Goal: Complete application form: Complete application form

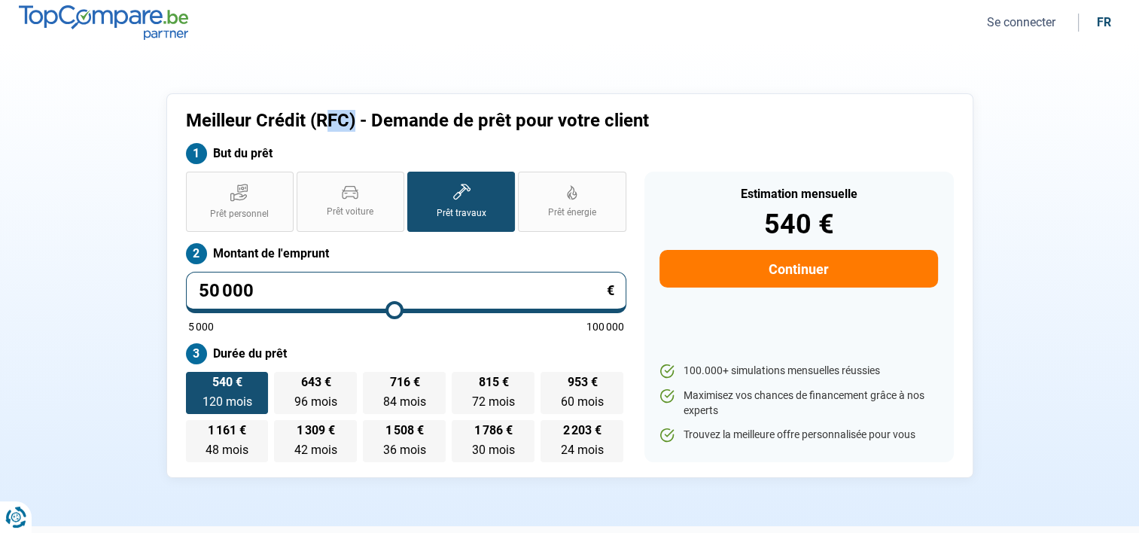
drag, startPoint x: 353, startPoint y: 123, endPoint x: 323, endPoint y: 121, distance: 30.2
click at [323, 121] on h1 "Meilleur Crédit (RFC) - Demande de prêt pour votre client" at bounding box center [471, 121] width 571 height 22
click at [245, 201] on icon at bounding box center [239, 192] width 18 height 19
click at [196, 181] on input "Prêt personnel" at bounding box center [191, 177] width 10 height 10
radio input "true"
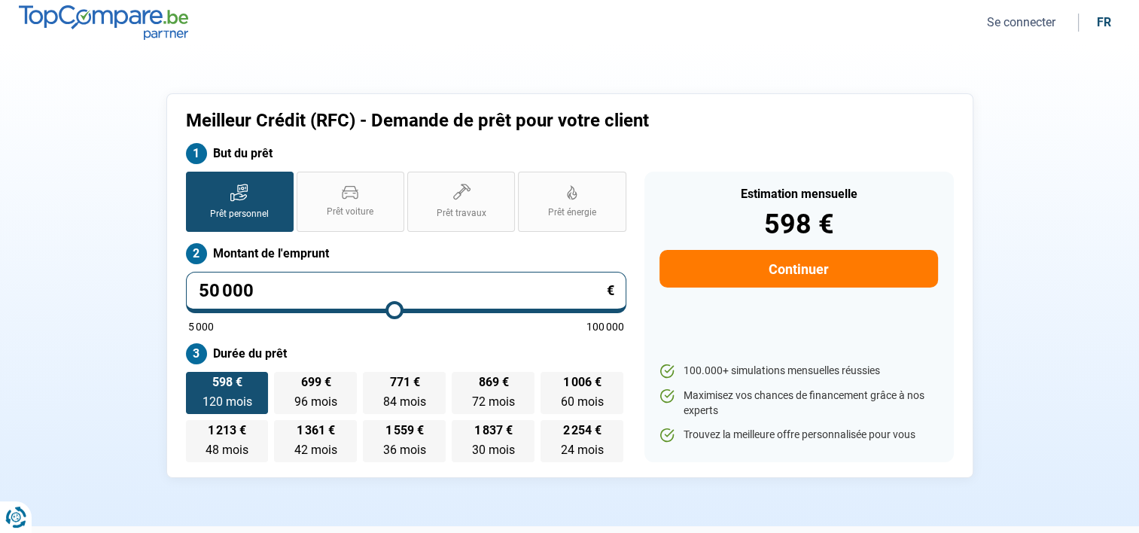
drag, startPoint x: 298, startPoint y: 282, endPoint x: 181, endPoint y: 286, distance: 117.5
click at [181, 286] on div "Prêt personnel Prêt voiture Prêt travaux Prêt énergie Prêt personnel Montant de…" at bounding box center [406, 317] width 458 height 291
type input "0"
type input "5000"
type input "5 000"
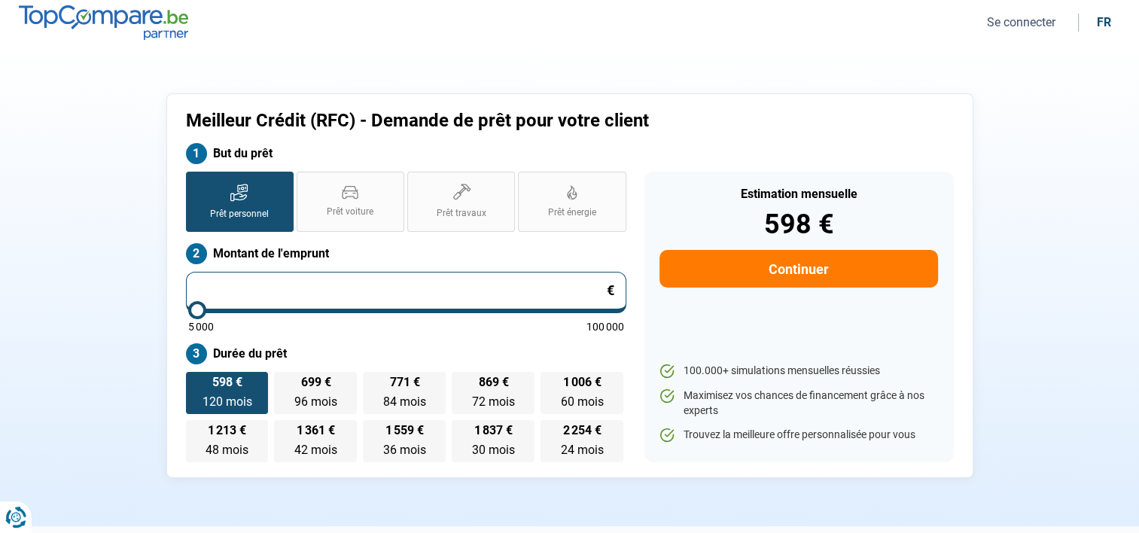
type input "5000"
radio input "true"
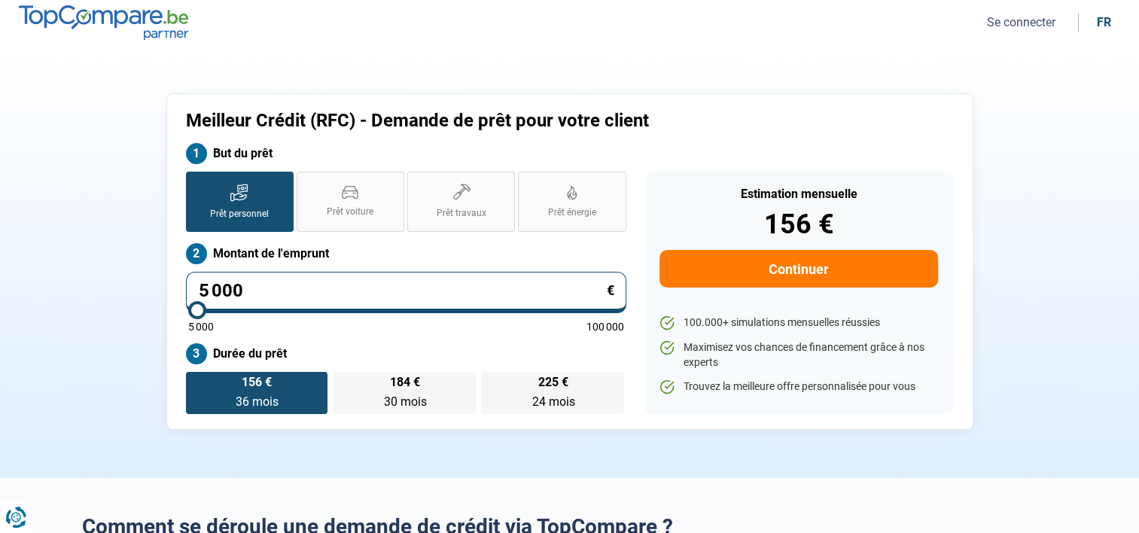
type input "500"
type input "5000"
type input "50"
type input "5000"
type input "5"
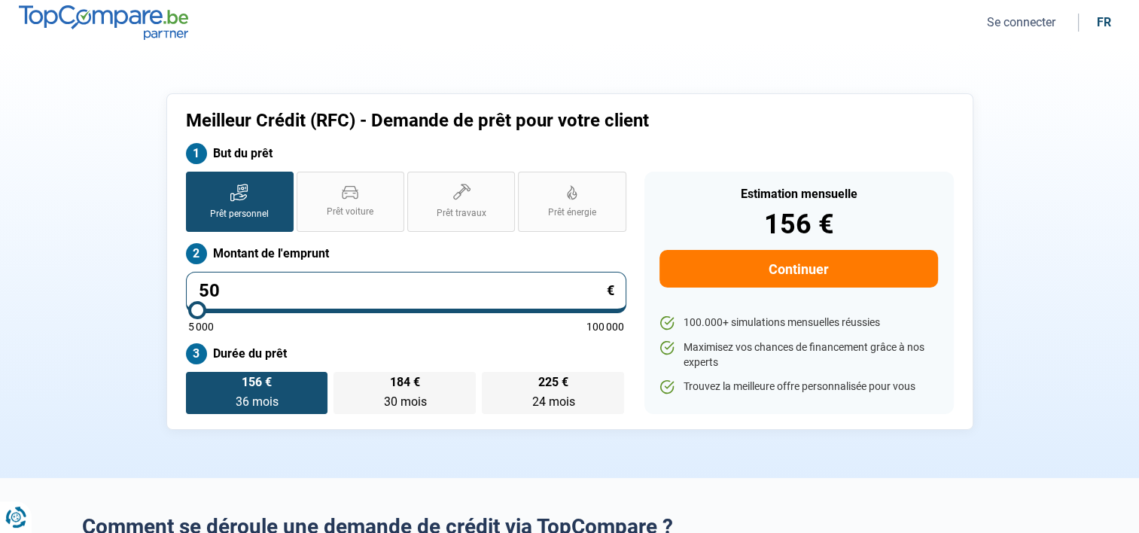
type input "5000"
type input "0"
type input "5000"
type input "2"
type input "5000"
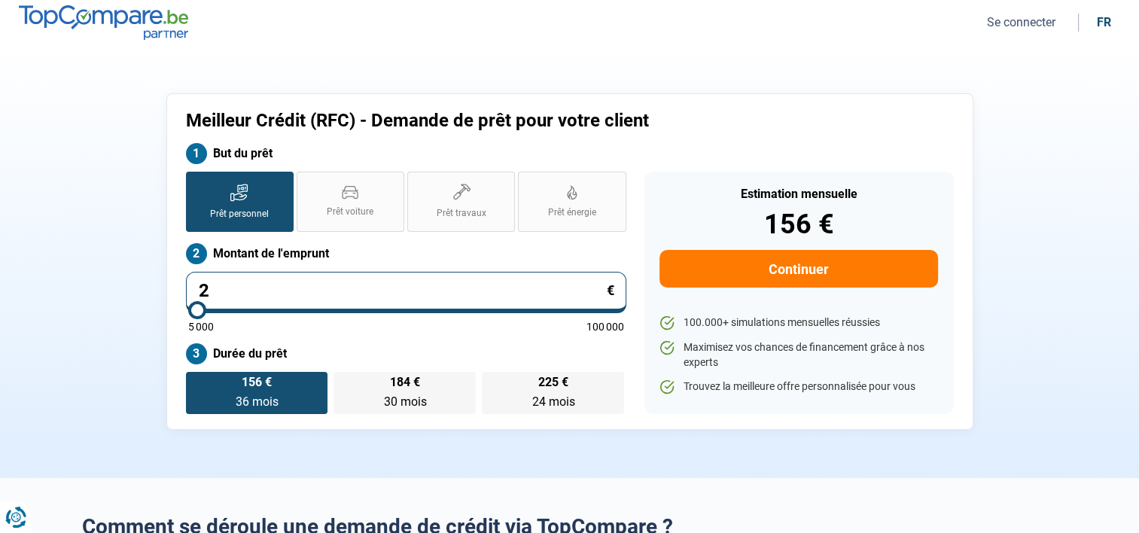
type input "20"
type input "5000"
type input "200"
type input "5000"
type input "2 000"
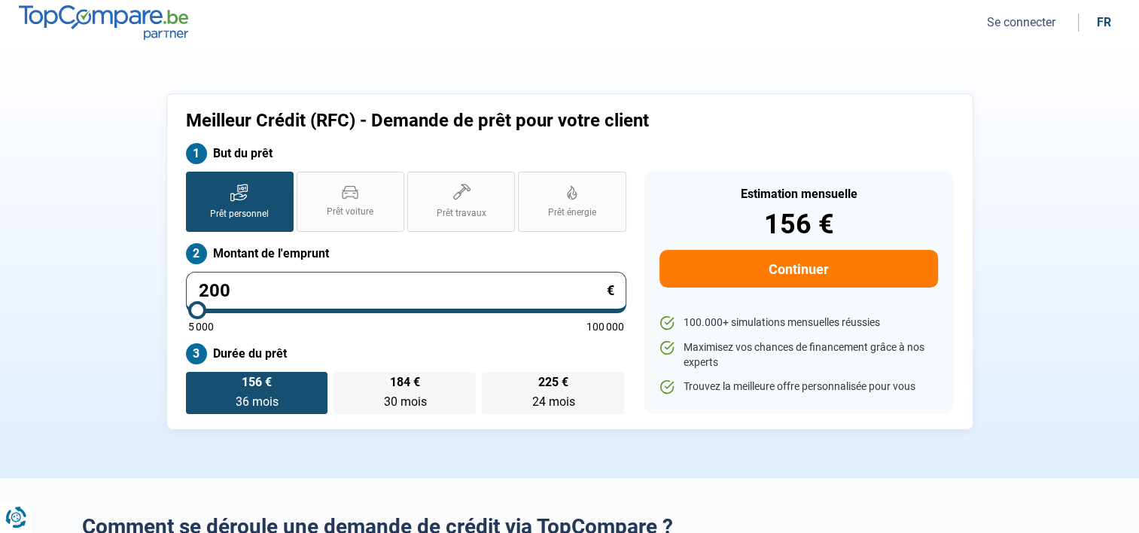
type input "5000"
type input "20 000"
type input "20000"
type input "20 000"
radio input "false"
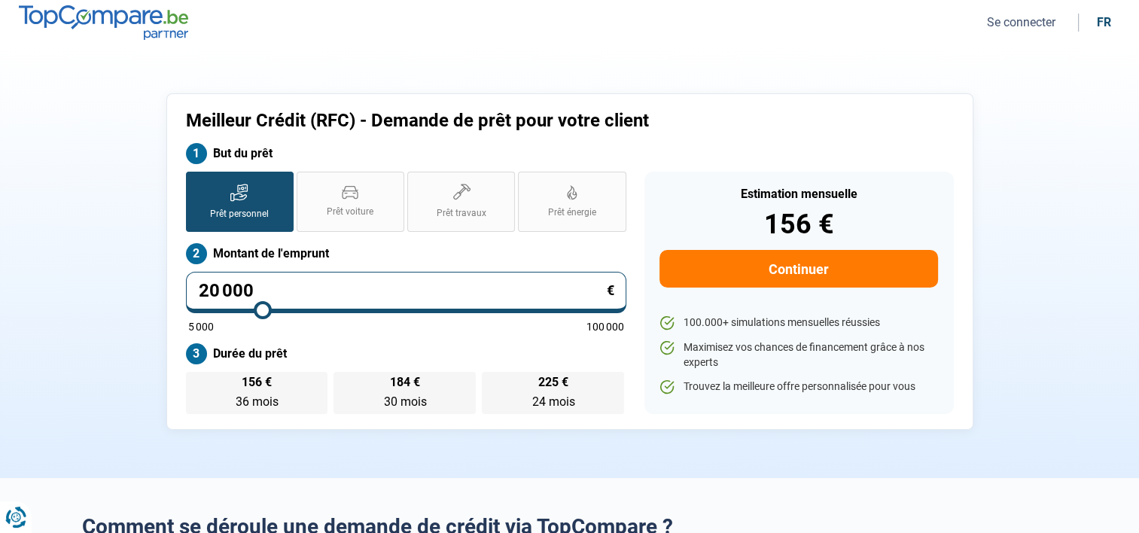
click at [337, 351] on label "Durée du prêt" at bounding box center [406, 353] width 440 height 21
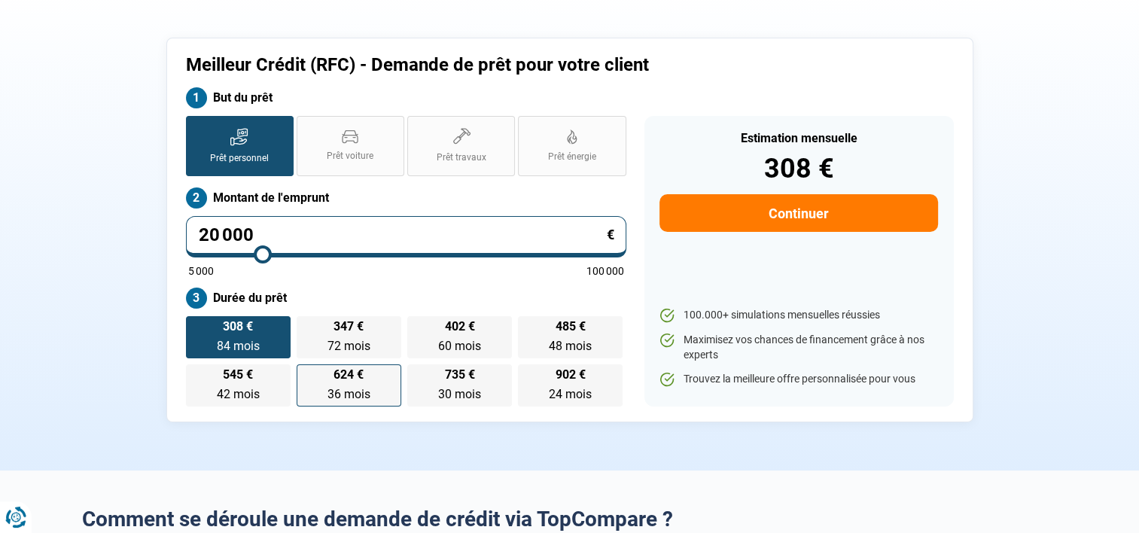
scroll to position [75, 0]
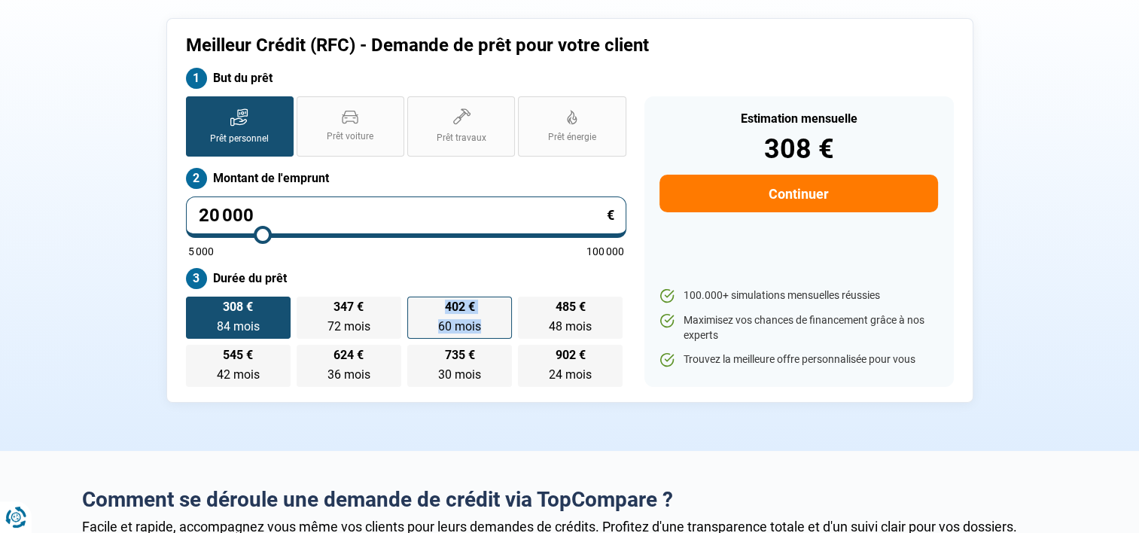
drag, startPoint x: 455, startPoint y: 308, endPoint x: 497, endPoint y: 316, distance: 43.0
click at [492, 315] on label "402 € 60 mois 60 mois" at bounding box center [459, 318] width 105 height 42
click at [475, 309] on label "402 € 60 mois 60 mois" at bounding box center [459, 318] width 105 height 42
click at [417, 306] on input "402 € 60 mois 60 mois" at bounding box center [412, 302] width 10 height 10
radio input "true"
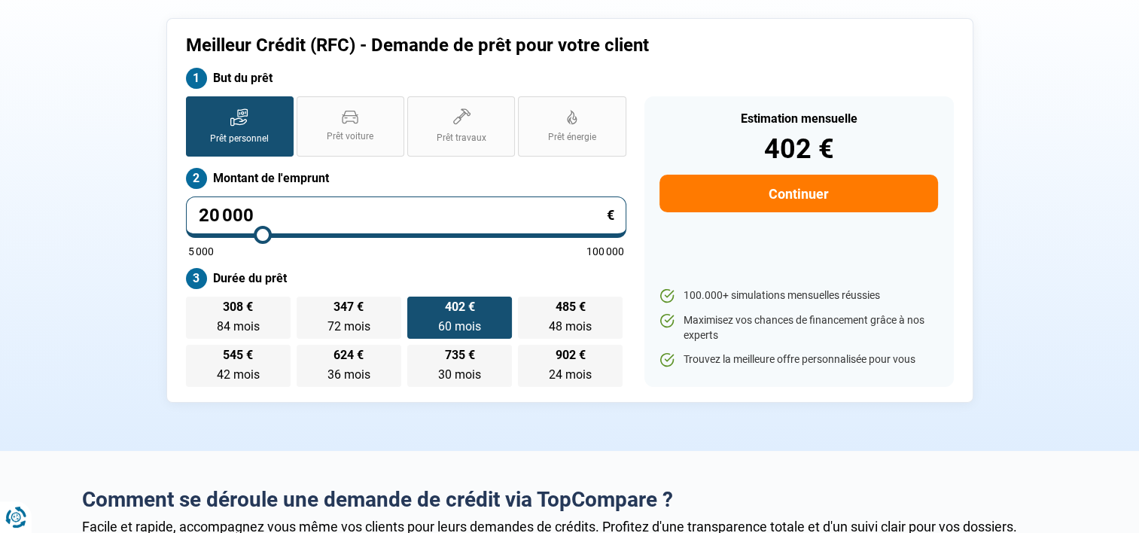
click at [793, 192] on button "Continuer" at bounding box center [799, 194] width 278 height 38
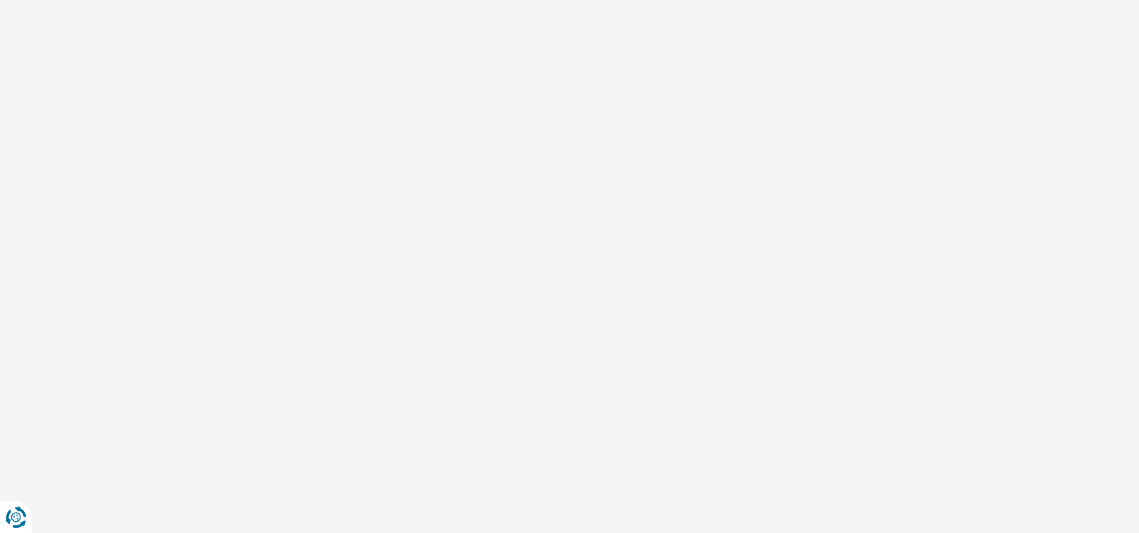
scroll to position [21, 0]
select select "32"
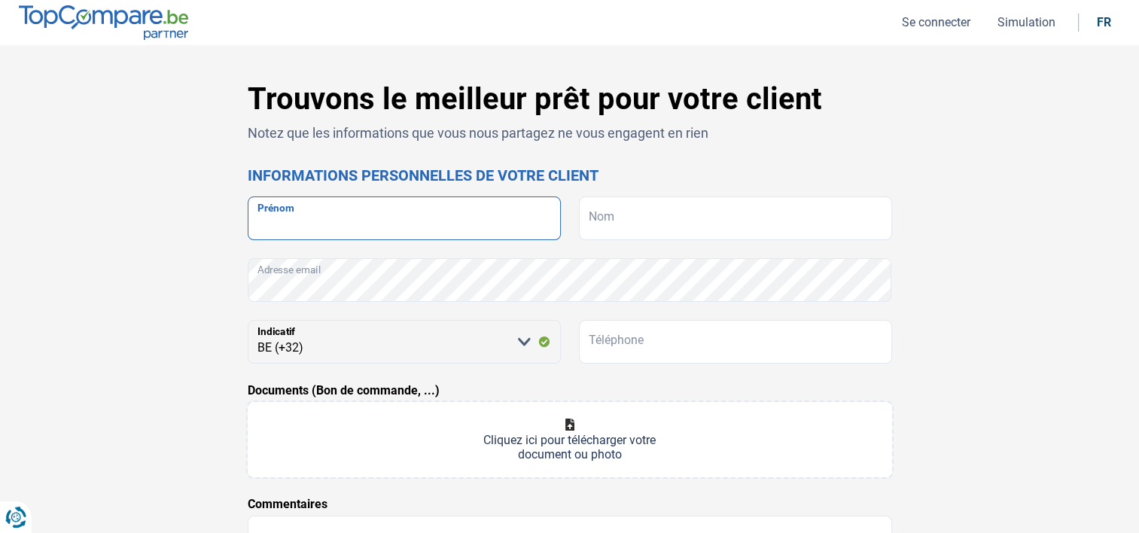
click at [319, 219] on input "Prénom" at bounding box center [404, 218] width 313 height 44
type input "[PERSON_NAME]"
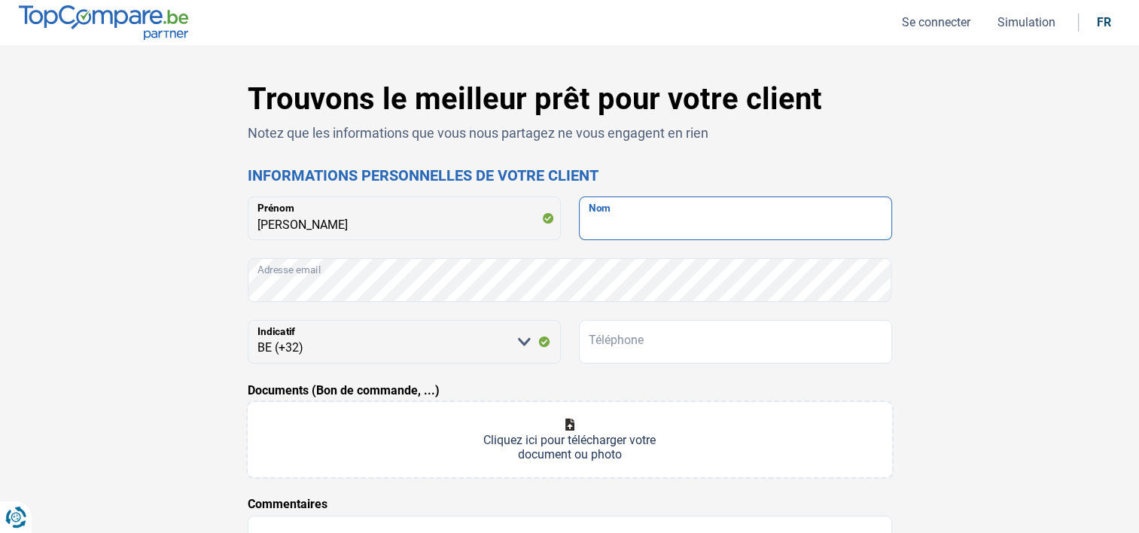
click at [626, 217] on input "Nom" at bounding box center [735, 218] width 313 height 44
type input "[PERSON_NAME]"
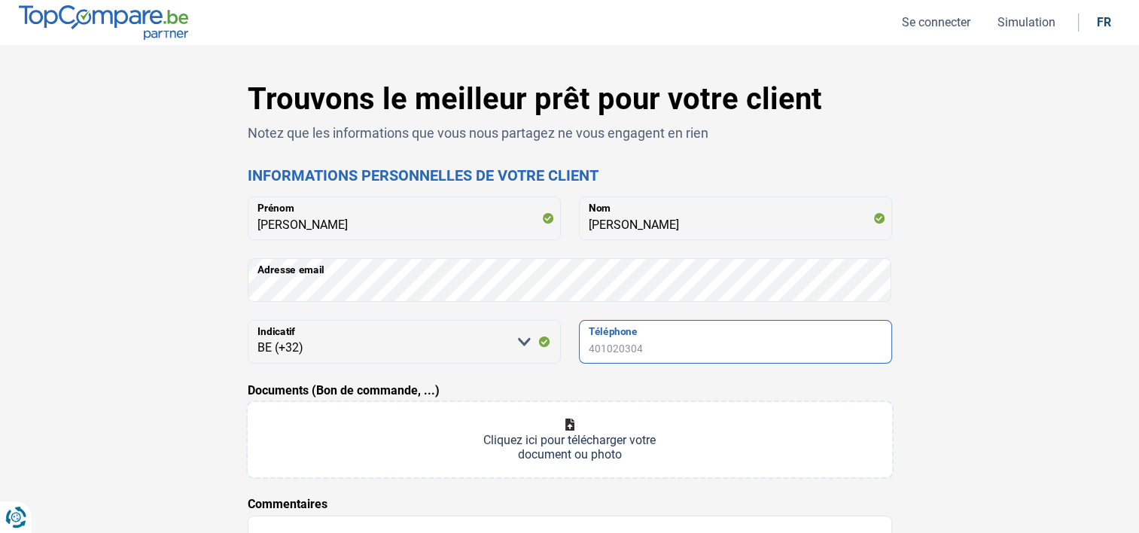
click at [663, 337] on input "Téléphone" at bounding box center [735, 342] width 313 height 44
type input "0"
type input "0468517299"
click at [995, 321] on div "Trouvons le meilleur prêt pour votre client Notez que les informations que vous…" at bounding box center [570, 425] width 994 height 689
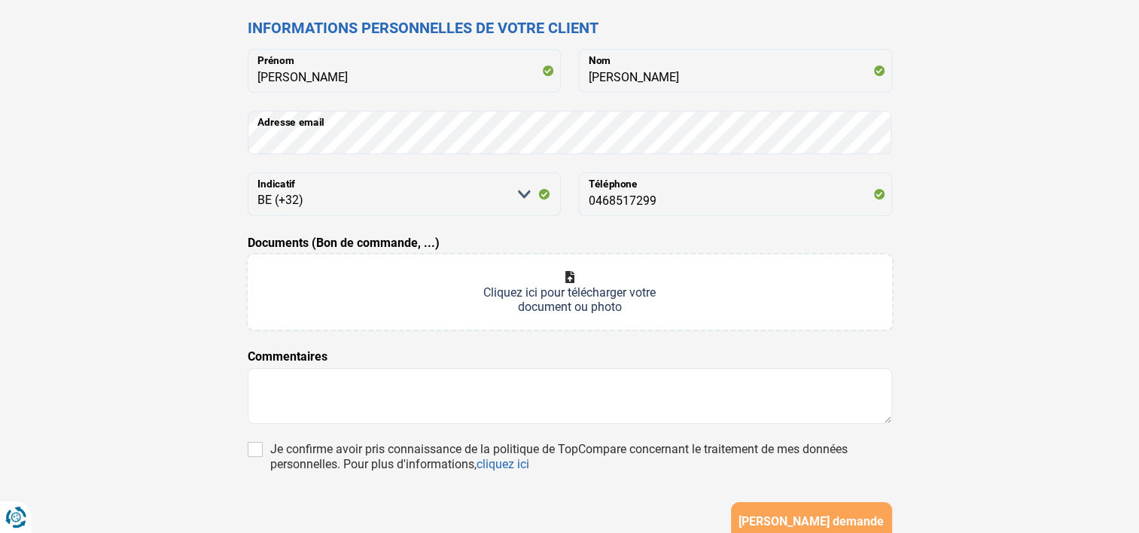
scroll to position [151, 0]
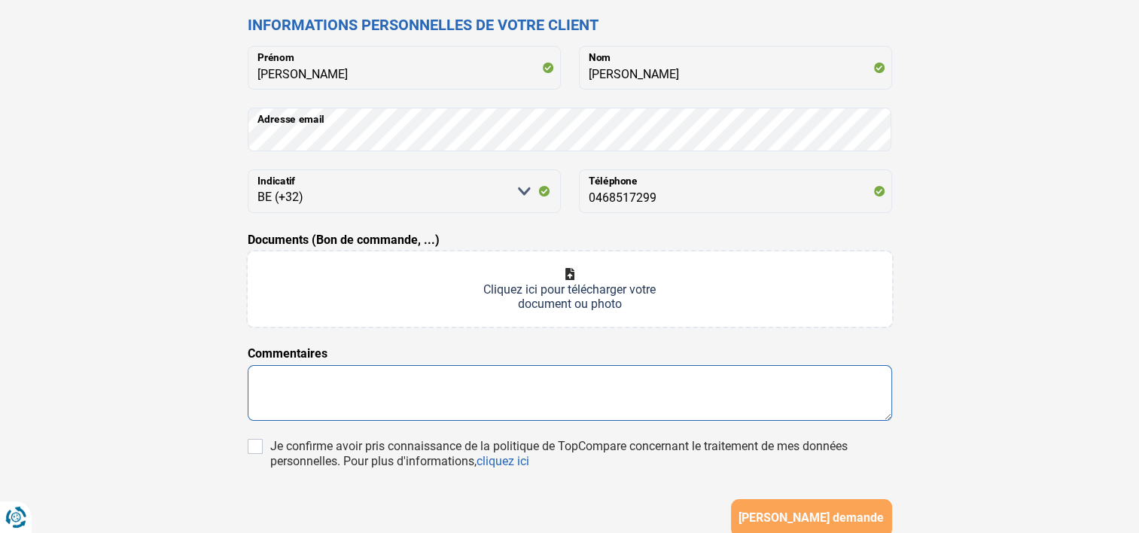
click at [297, 379] on textarea at bounding box center [570, 393] width 644 height 56
click at [277, 384] on textarea at bounding box center [570, 393] width 644 height 56
click at [275, 392] on textarea "BOnjour" at bounding box center [570, 393] width 644 height 56
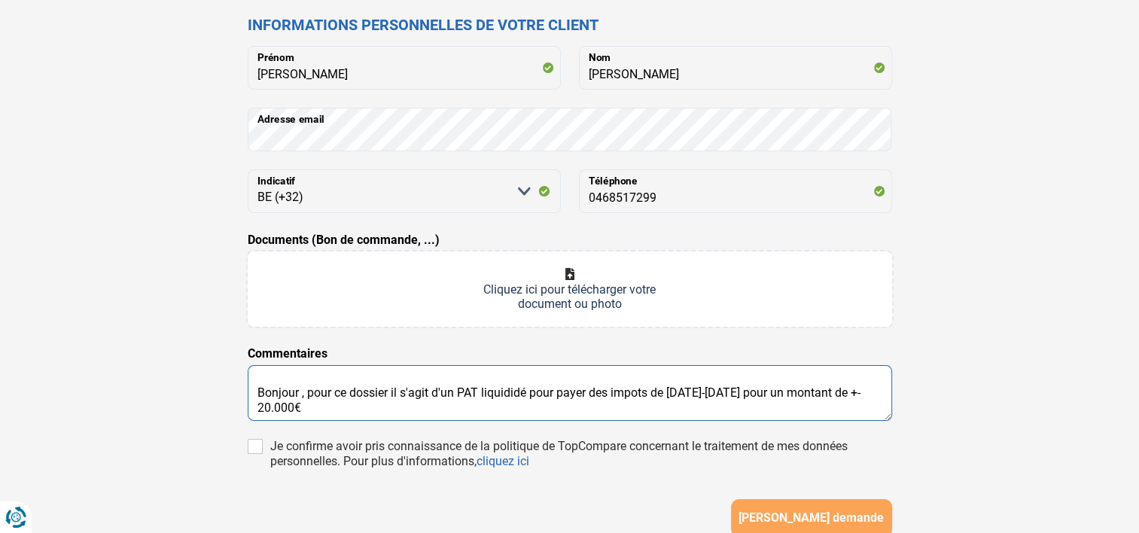
click at [506, 394] on textarea "Bonjour , pour ce dossier il s'agit d'un PAT liquididé pour payer des impots de…" at bounding box center [570, 393] width 644 height 56
click at [628, 395] on textarea "Bonjour , pour ce dossier il s'agit d'un PAT liquidité pour payer des impots de…" at bounding box center [570, 393] width 644 height 56
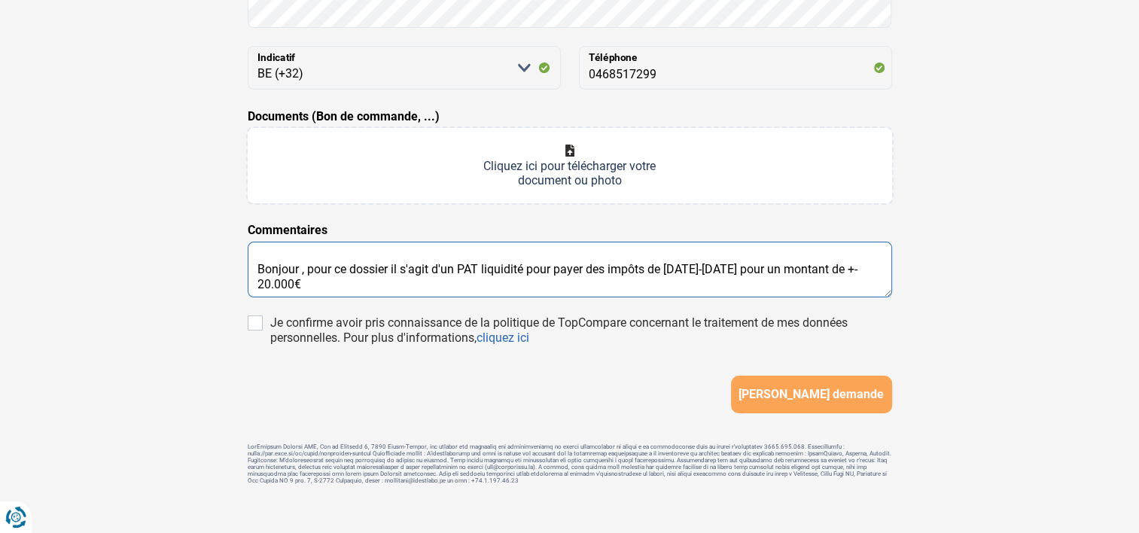
scroll to position [294, 0]
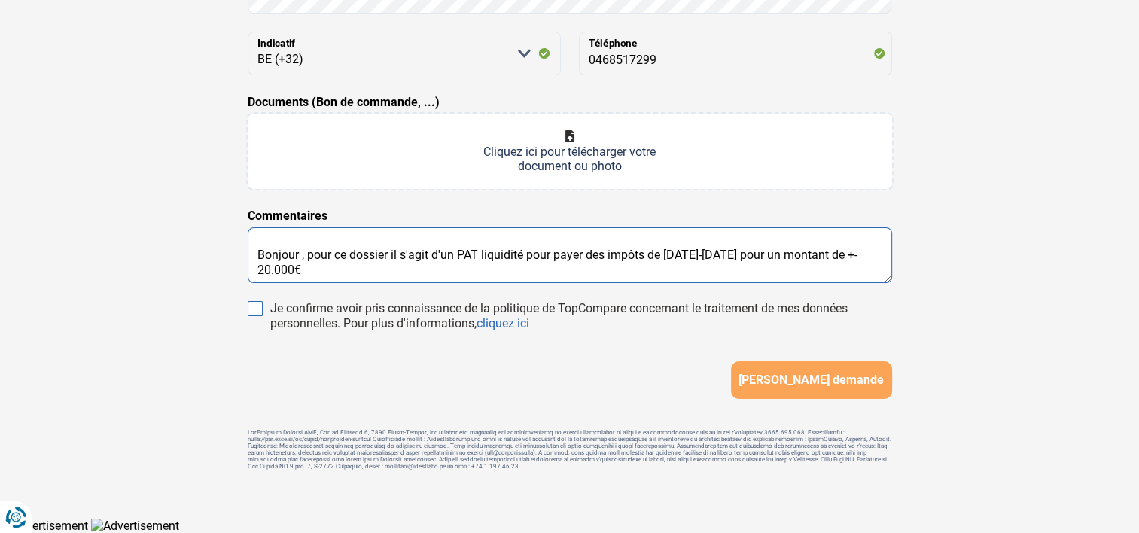
type textarea "Bonjour , pour ce dossier il s'agit d'un PAT liquidité pour payer des impôts de…"
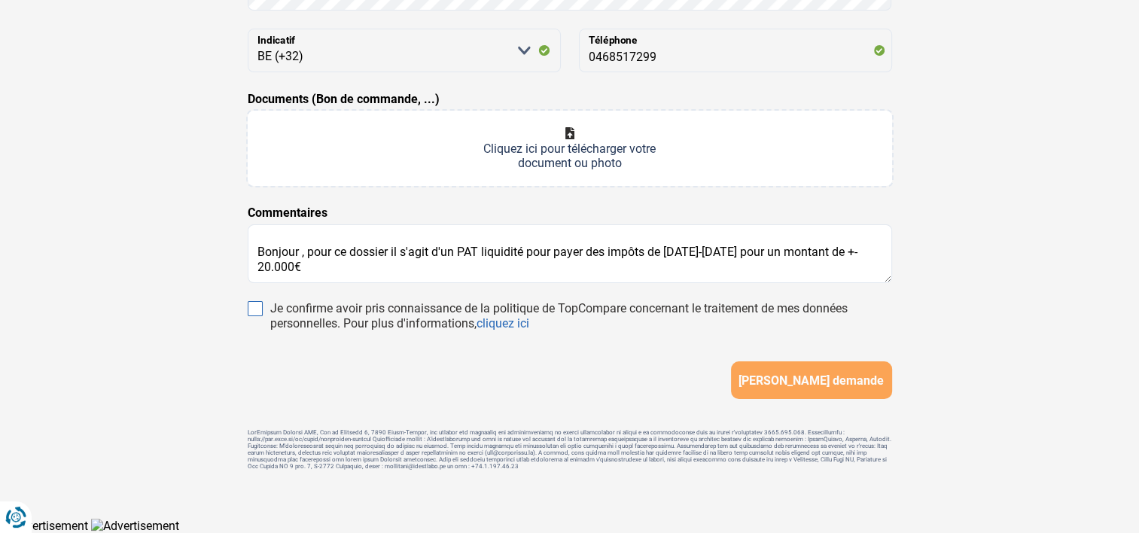
click at [256, 304] on input "Je confirme avoir pris connaissance de la politique de TopCompare concernant le…" at bounding box center [255, 308] width 15 height 15
checkbox input "true"
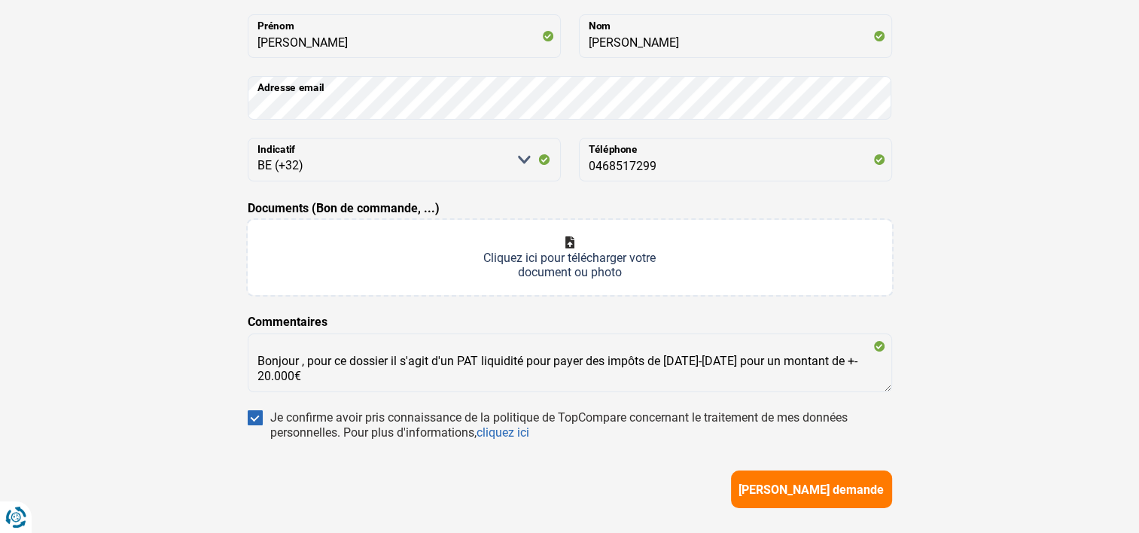
scroll to position [151, 0]
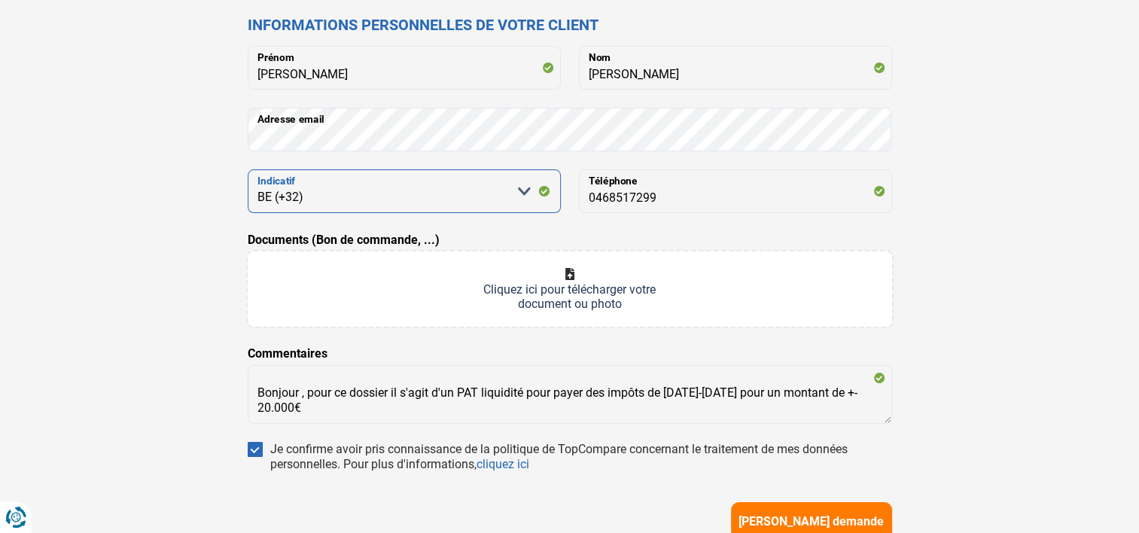
click at [339, 196] on select "[PERSON_NAME] sélectionner une option BE (+32) LU (+352)" at bounding box center [404, 191] width 313 height 44
click at [248, 169] on select "[PERSON_NAME] sélectionner une option BE (+32) LU (+352)" at bounding box center [404, 191] width 313 height 44
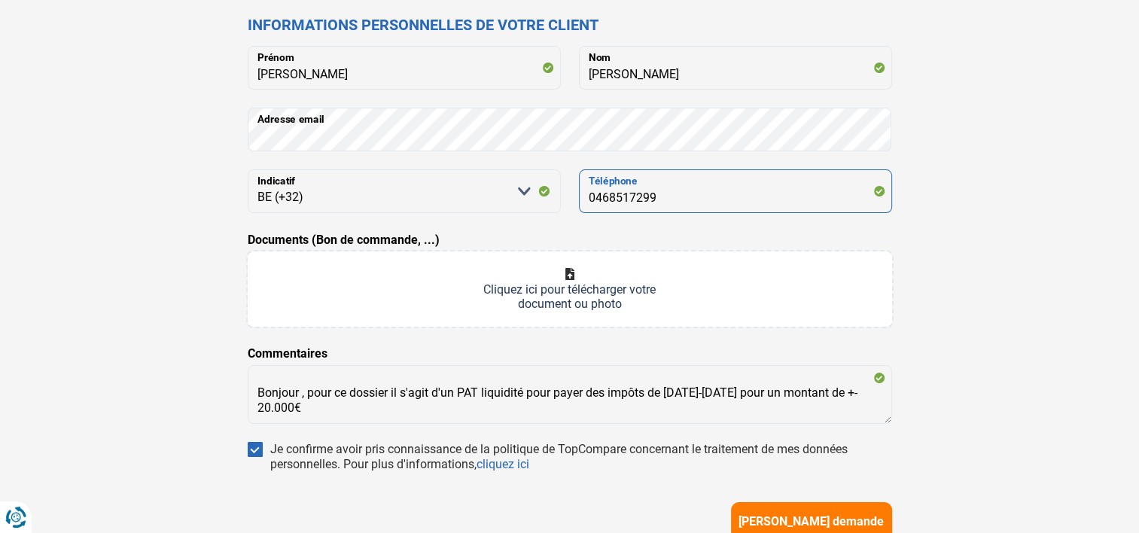
click at [595, 196] on input "0468517299" at bounding box center [735, 191] width 313 height 44
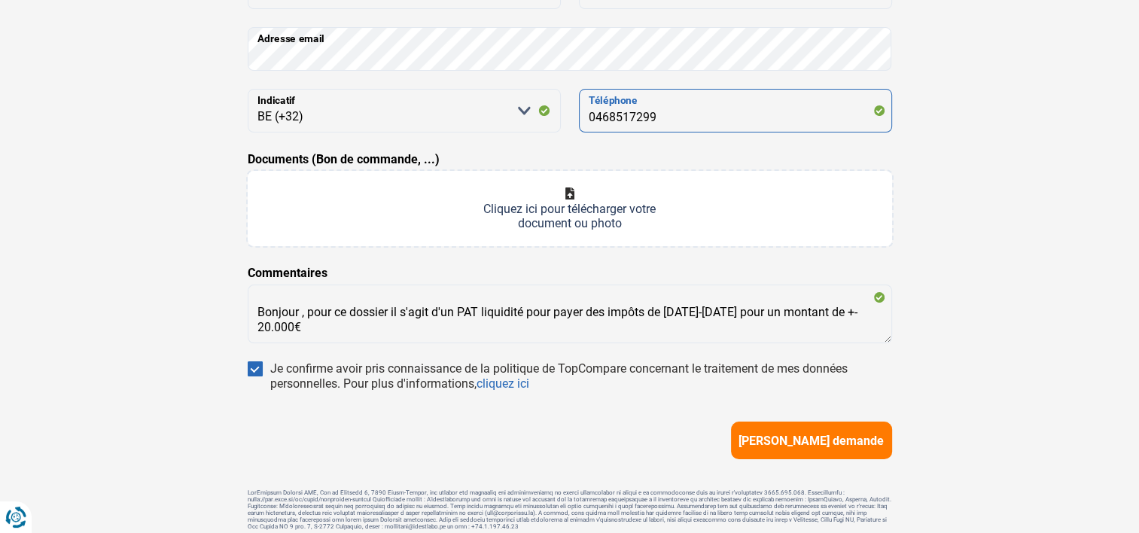
scroll to position [146, 0]
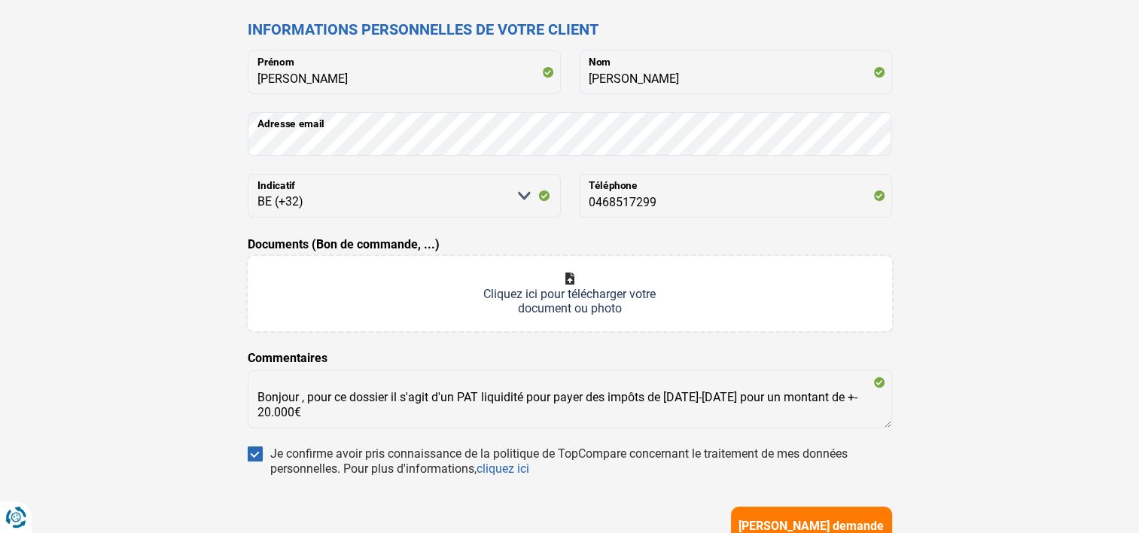
click at [515, 294] on input "Documents (Bon de commande, ...)" at bounding box center [570, 293] width 644 height 75
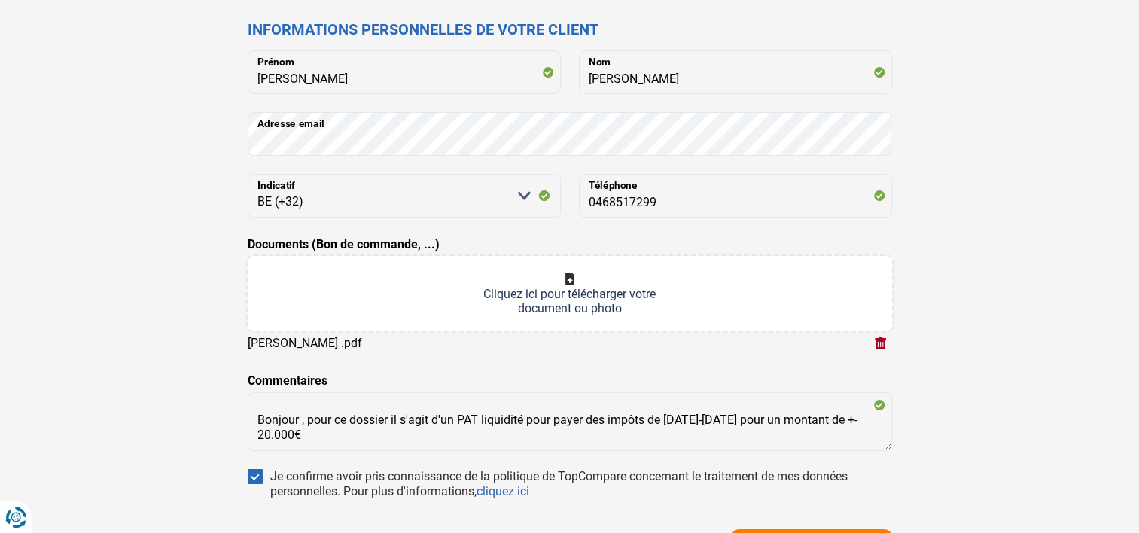
click at [421, 288] on input "Documents (Bon de commande, ...)" at bounding box center [570, 293] width 644 height 75
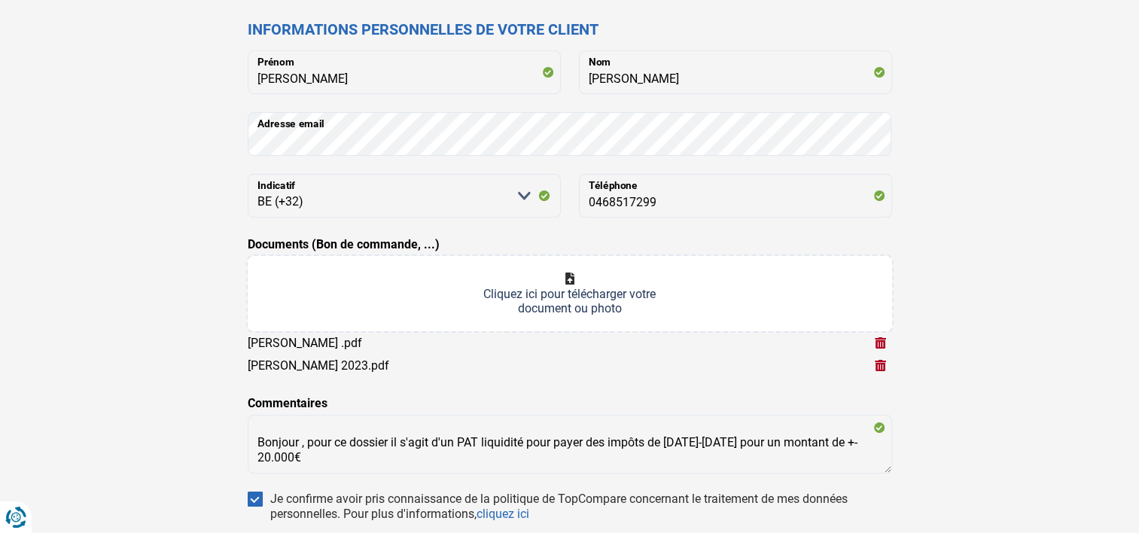
click at [471, 280] on input "Documents (Bon de commande, ...)" at bounding box center [570, 293] width 644 height 75
type input "C:\fakepath\[PERSON_NAME] 2024.pdf"
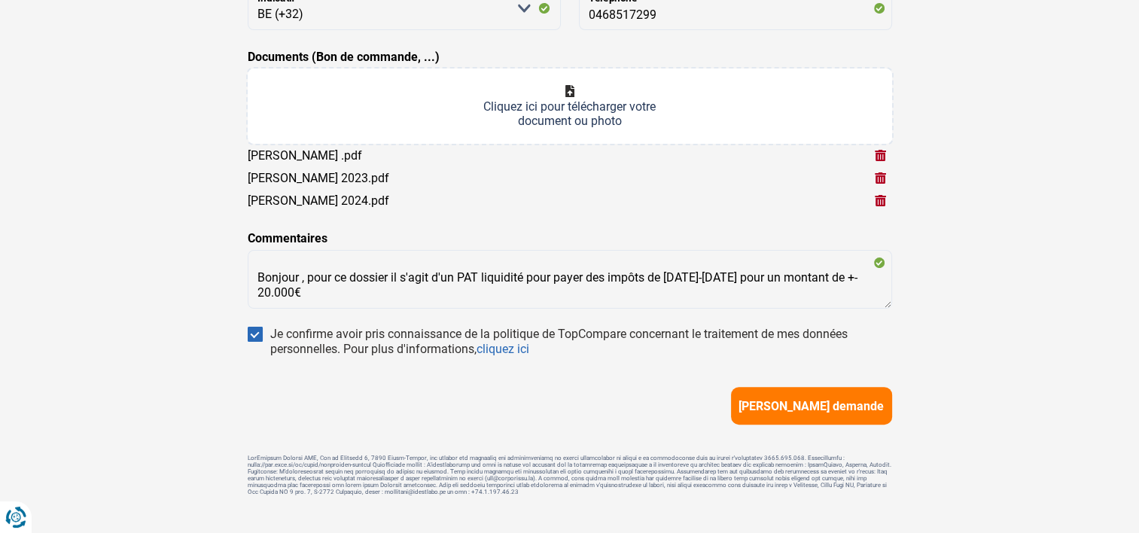
scroll to position [364, 0]
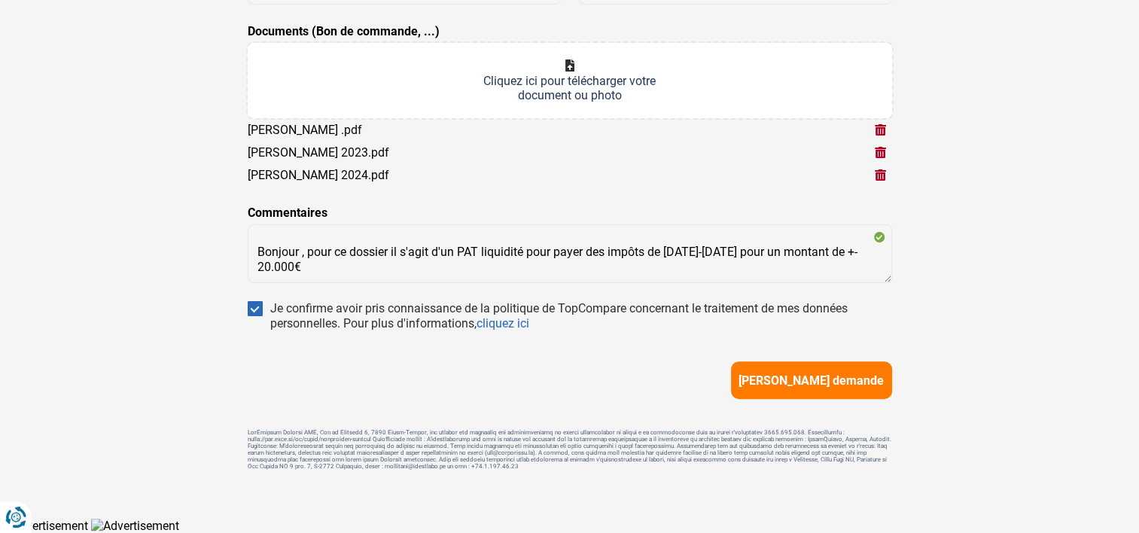
click at [787, 373] on span "[PERSON_NAME] demande" at bounding box center [811, 380] width 145 height 14
